Goal: Find specific page/section: Find specific page/section

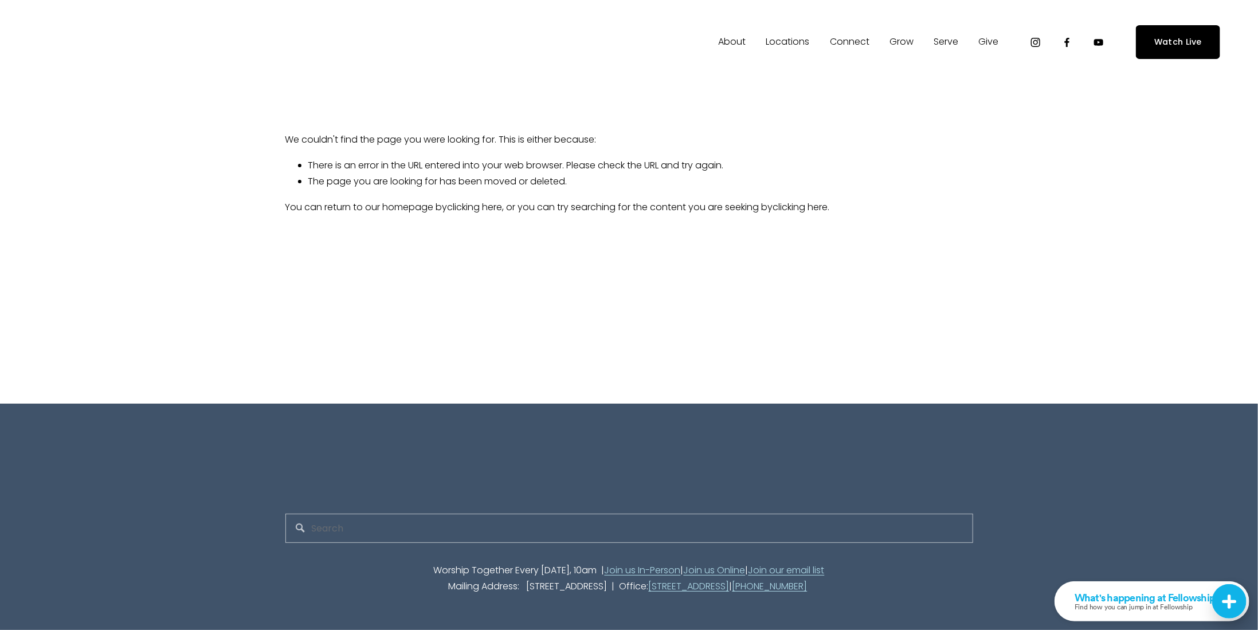
click at [0, 0] on span "Staff" at bounding box center [0, 0] width 0 height 0
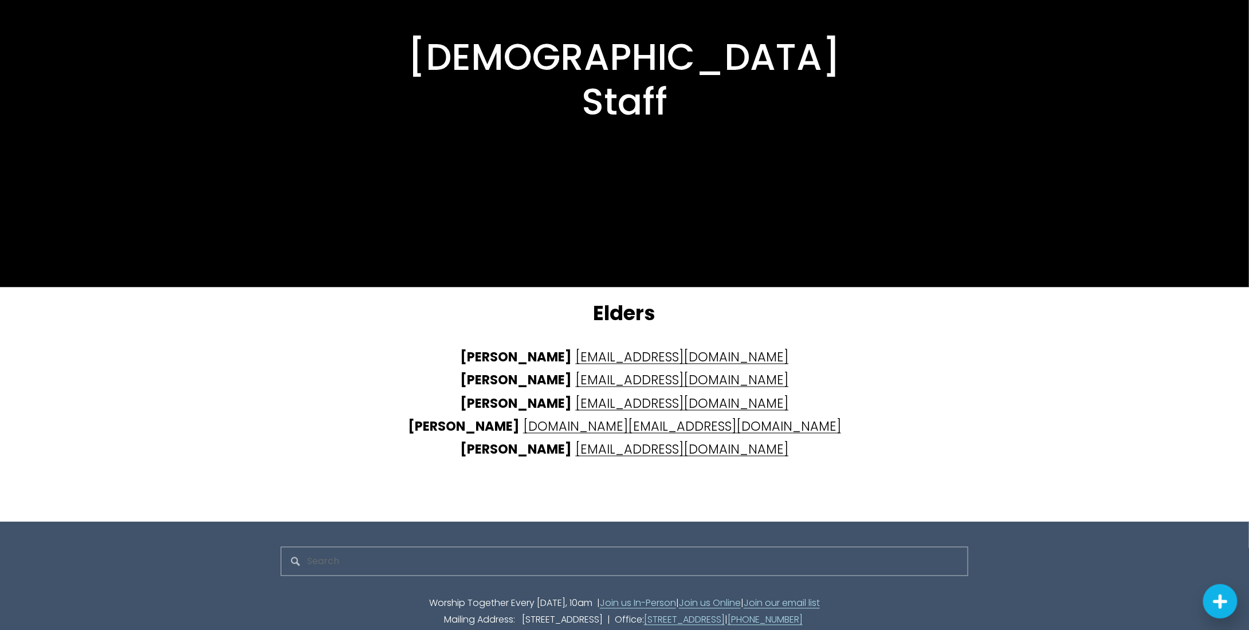
scroll to position [2825, 0]
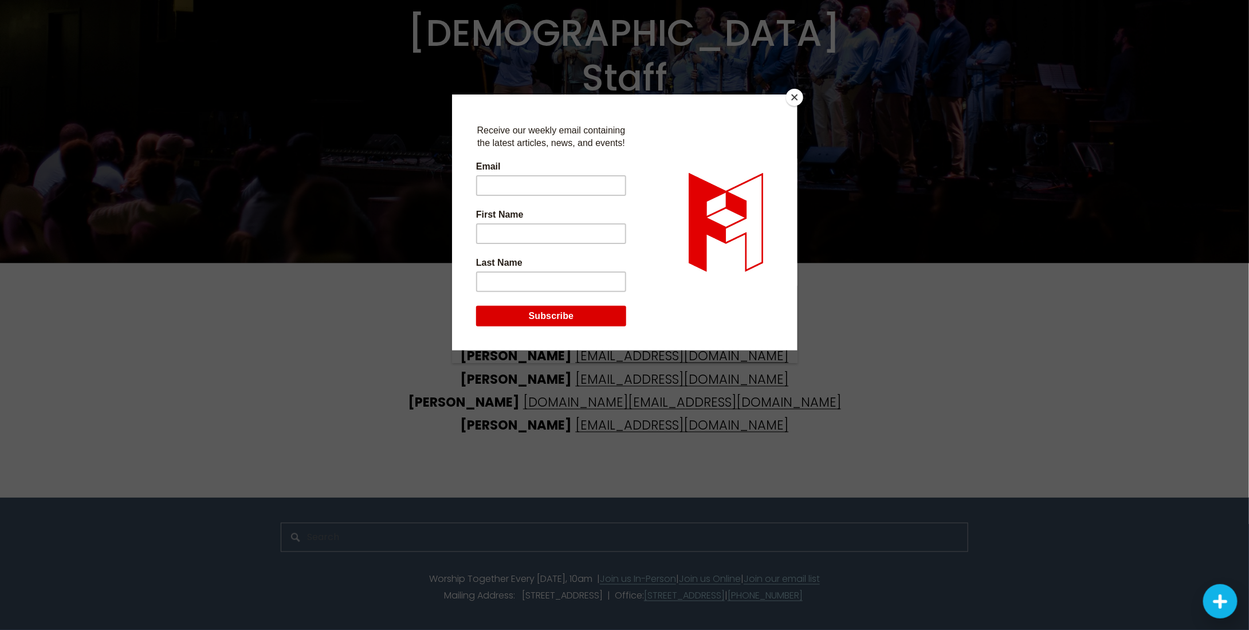
click at [801, 97] on button "Close" at bounding box center [794, 97] width 17 height 17
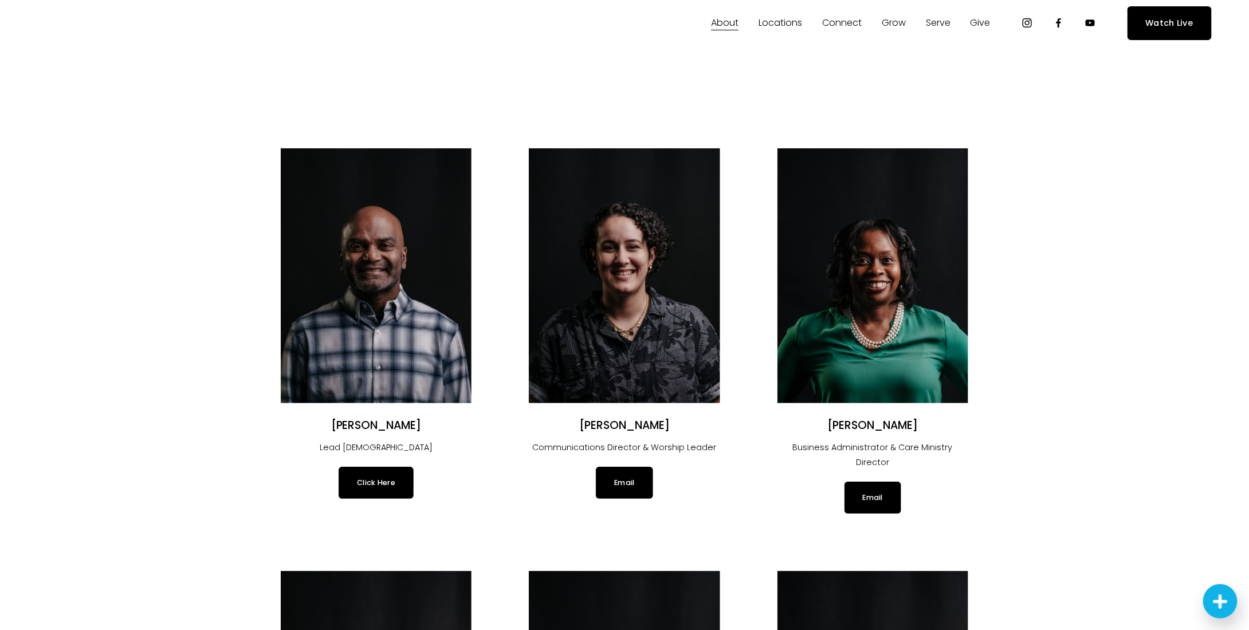
scroll to position [0, 0]
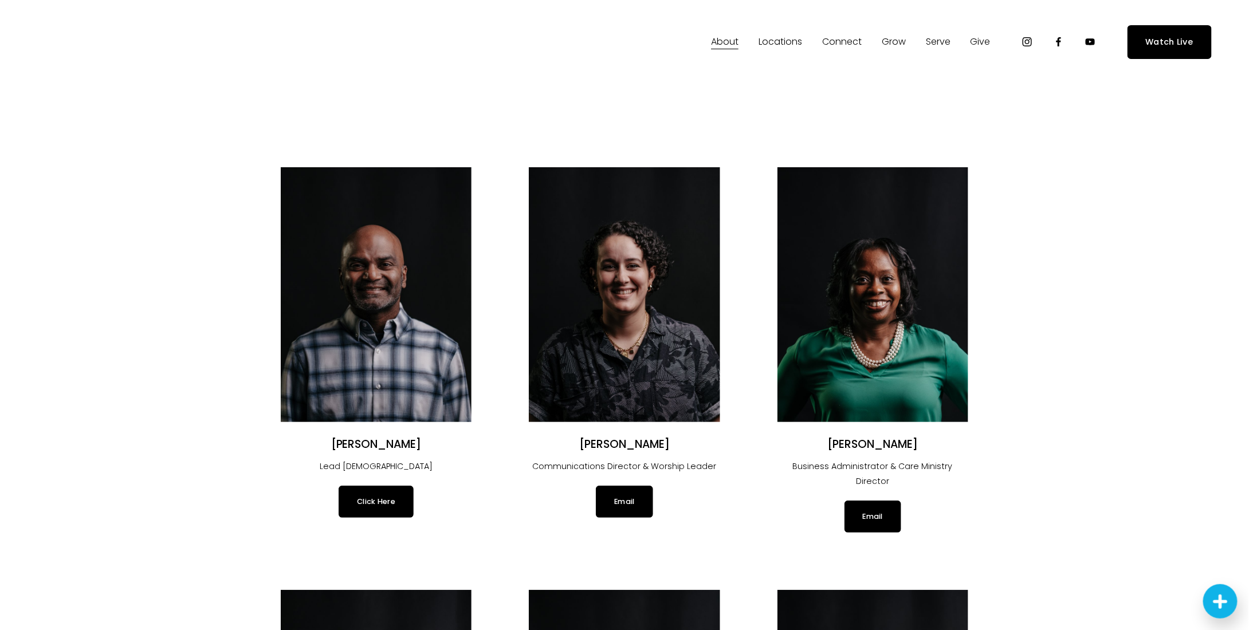
click at [792, 46] on span "Locations" at bounding box center [781, 42] width 44 height 17
click at [0, 0] on span "In-Person" at bounding box center [0, 0] width 0 height 0
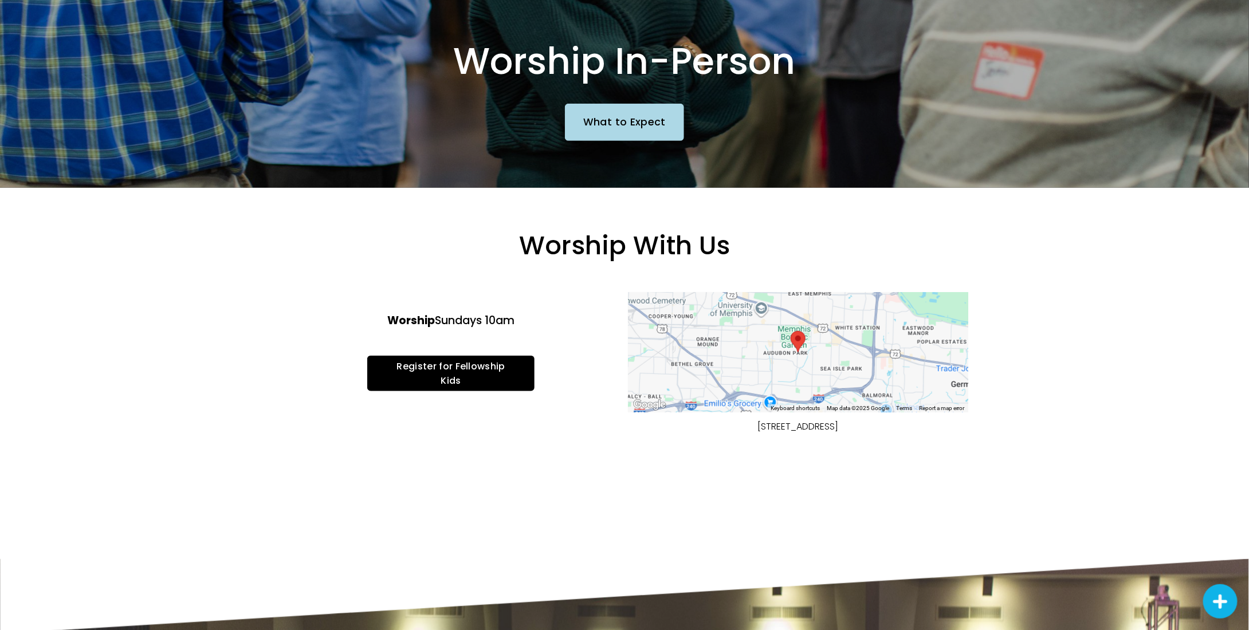
scroll to position [229, 0]
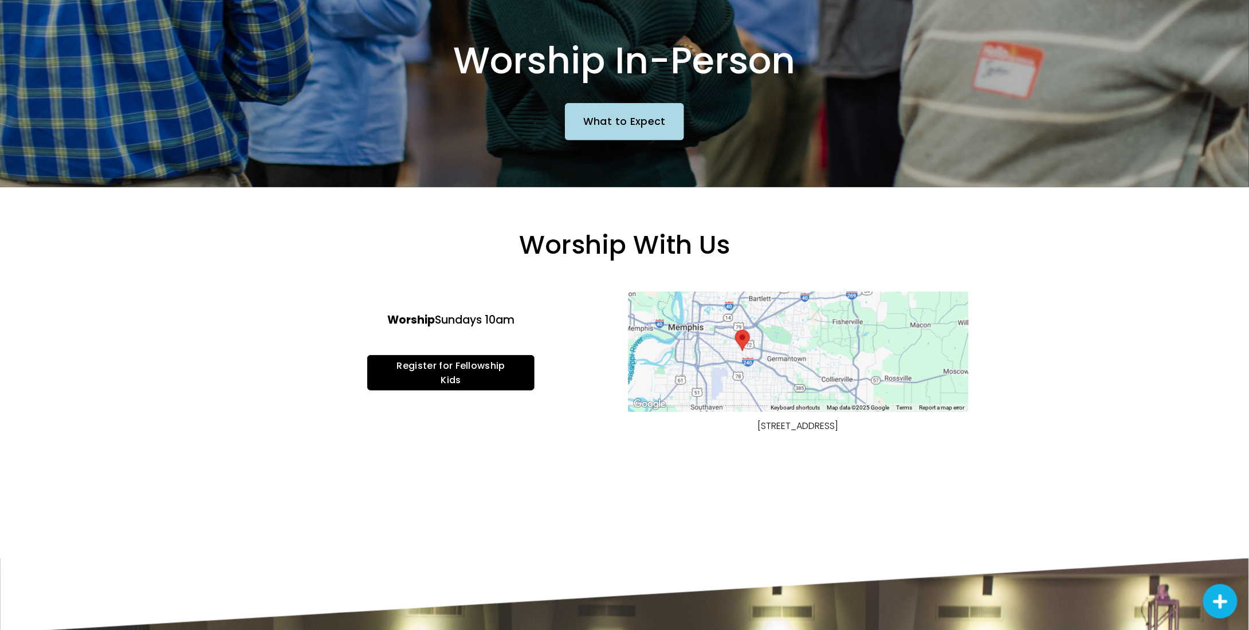
click at [776, 535] on div "Worship With Us ← Move left → Move right ↑ Move up ↓ Move down + Zoom in - Zoom…" at bounding box center [624, 372] width 1249 height 371
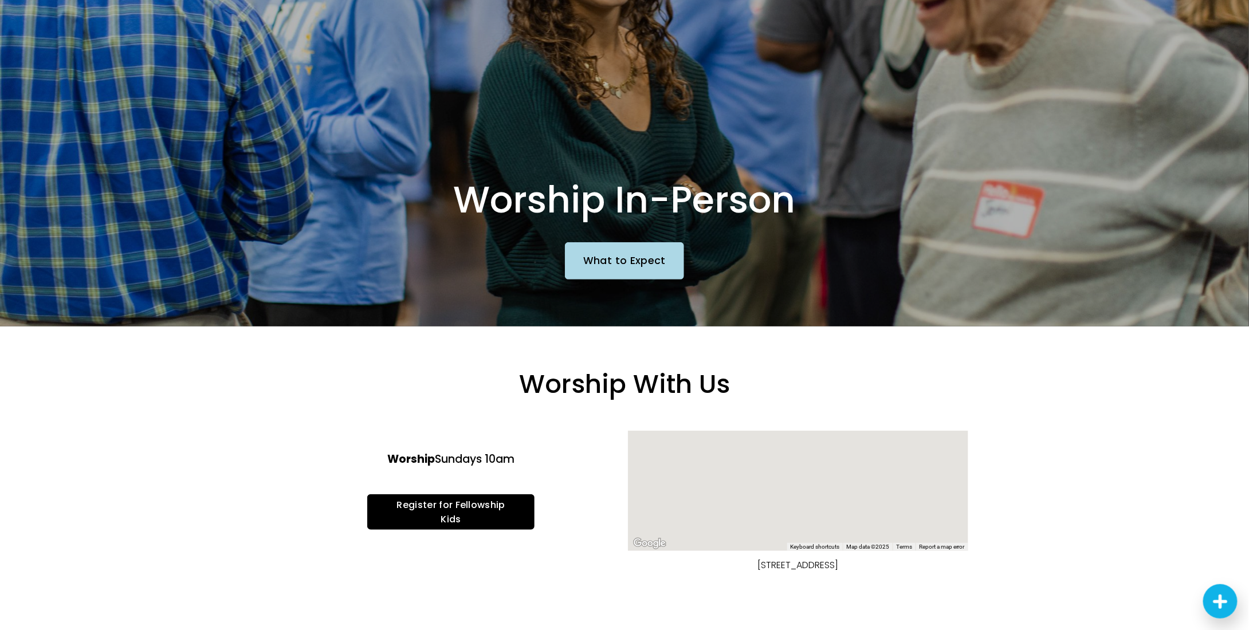
scroll to position [0, 0]
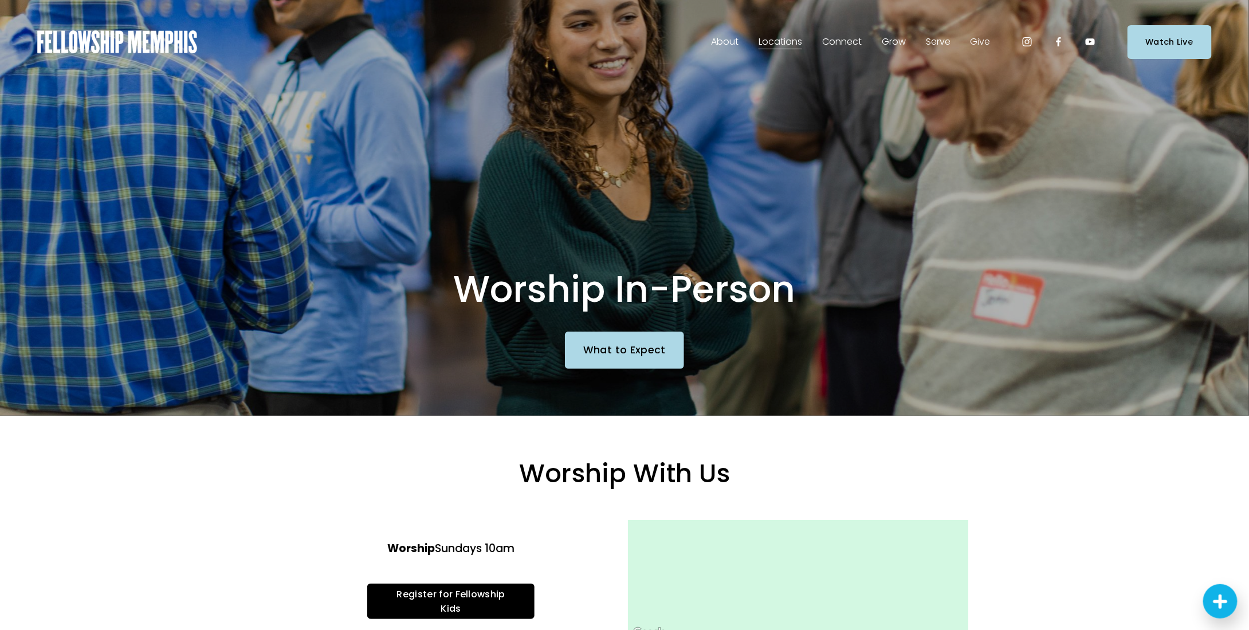
click at [0, 0] on link "Groups" at bounding box center [0, 0] width 0 height 0
